Goal: Transaction & Acquisition: Download file/media

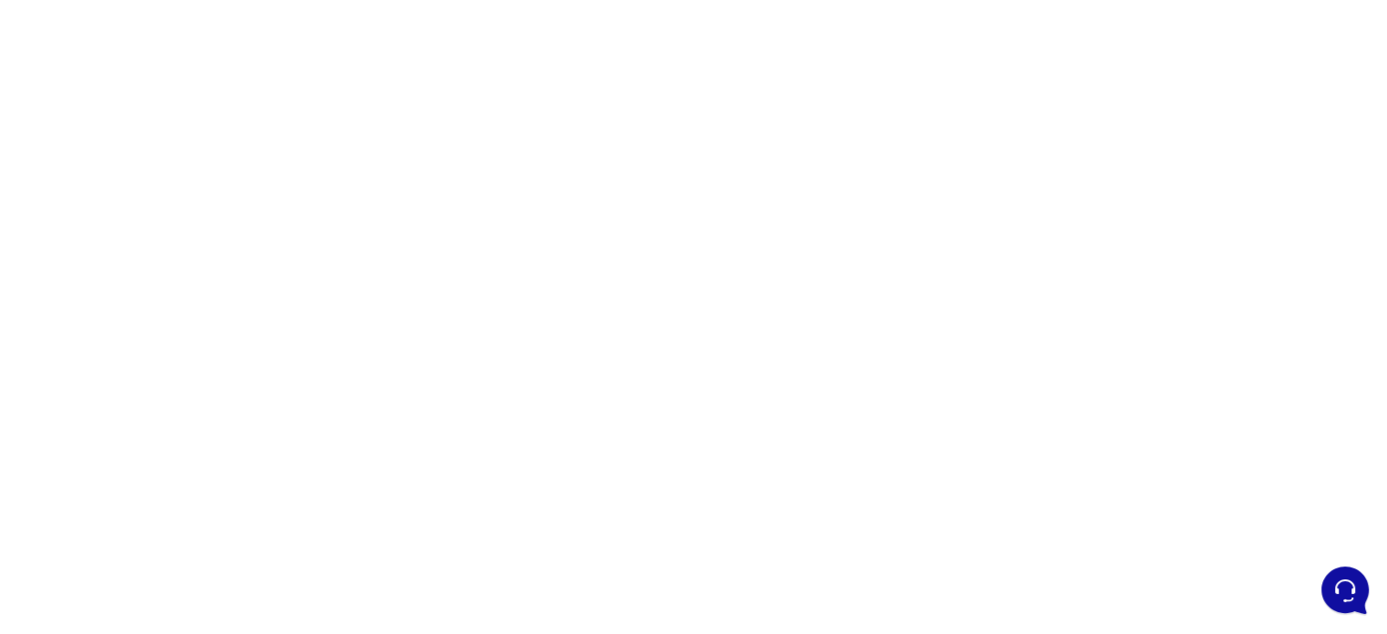
scroll to position [139, 0]
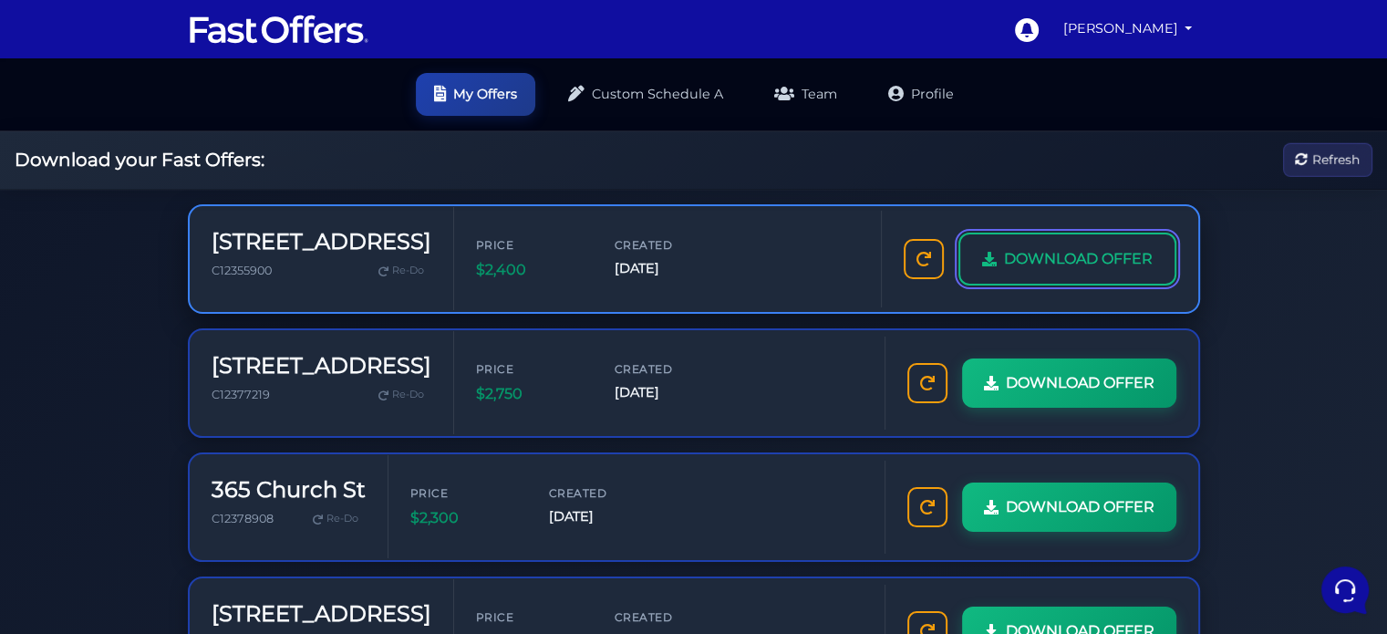
click at [1035, 244] on link "DOWNLOAD OFFER" at bounding box center [1068, 259] width 218 height 53
